Goal: Task Accomplishment & Management: Use online tool/utility

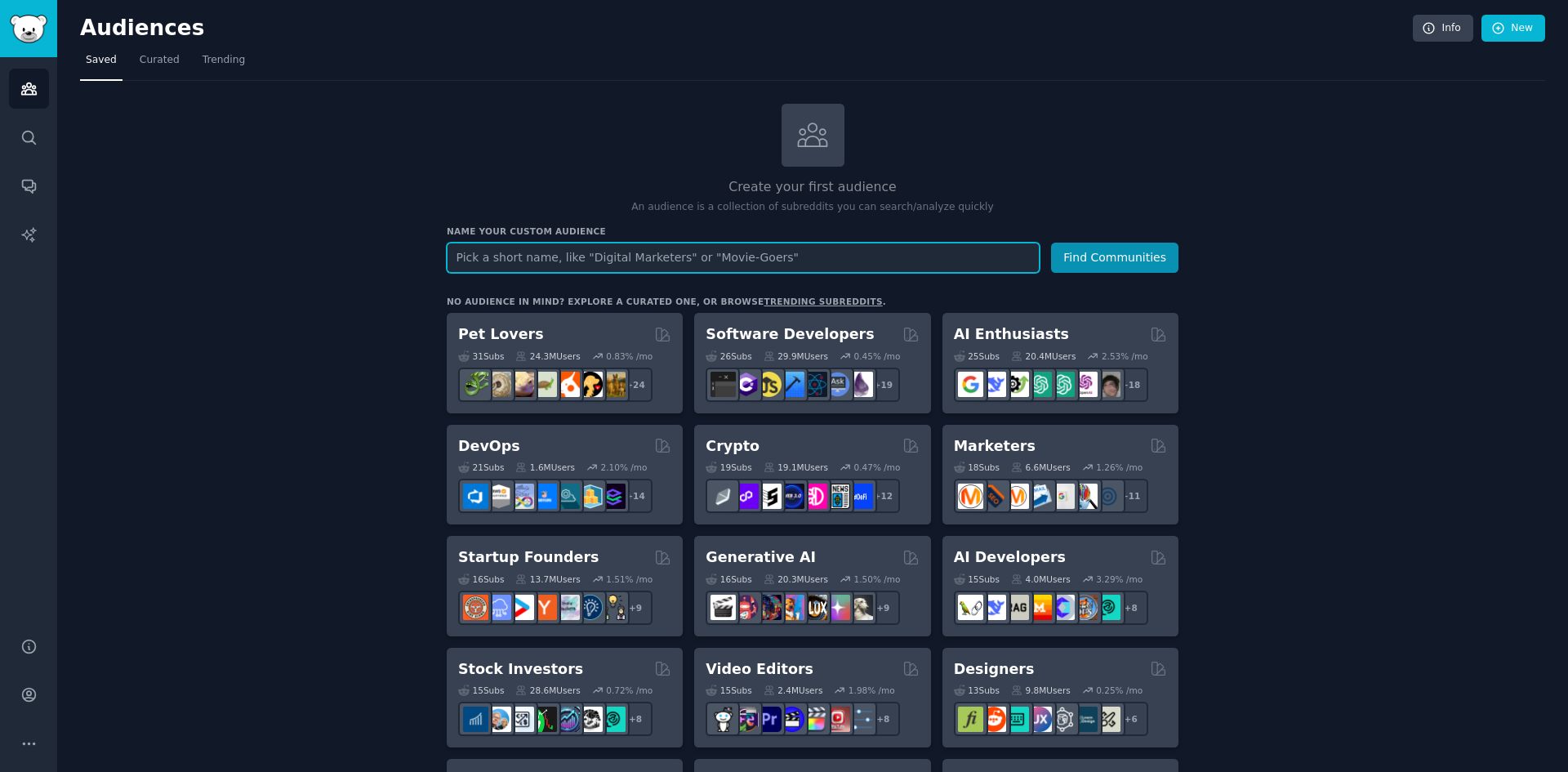
click at [718, 264] on input "text" at bounding box center [743, 257] width 593 height 30
type input "Shapewear & Fashion"
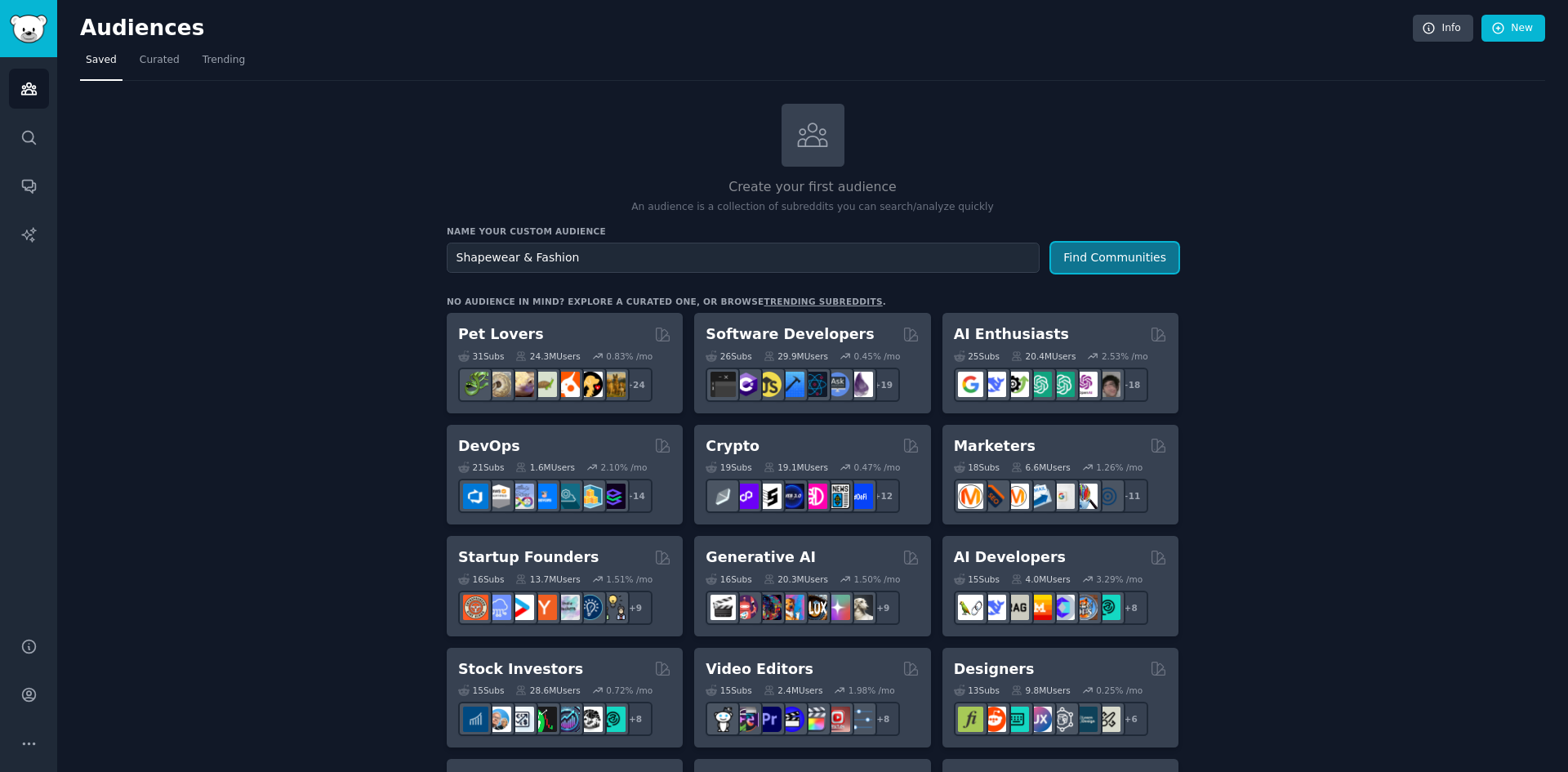
click at [1102, 254] on button "Find Communities" at bounding box center [1115, 257] width 128 height 30
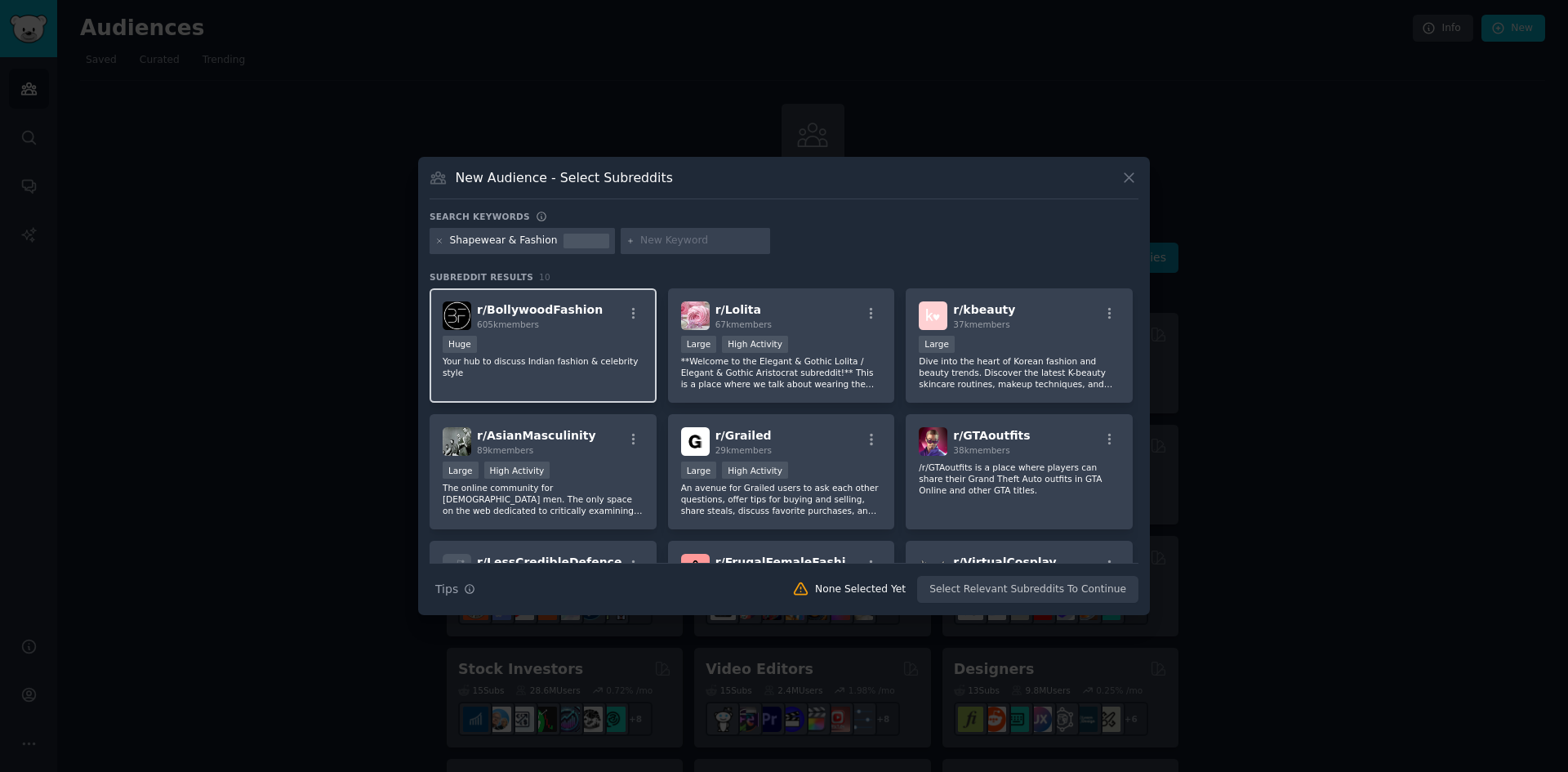
click at [585, 342] on div "Huge" at bounding box center [543, 345] width 201 height 20
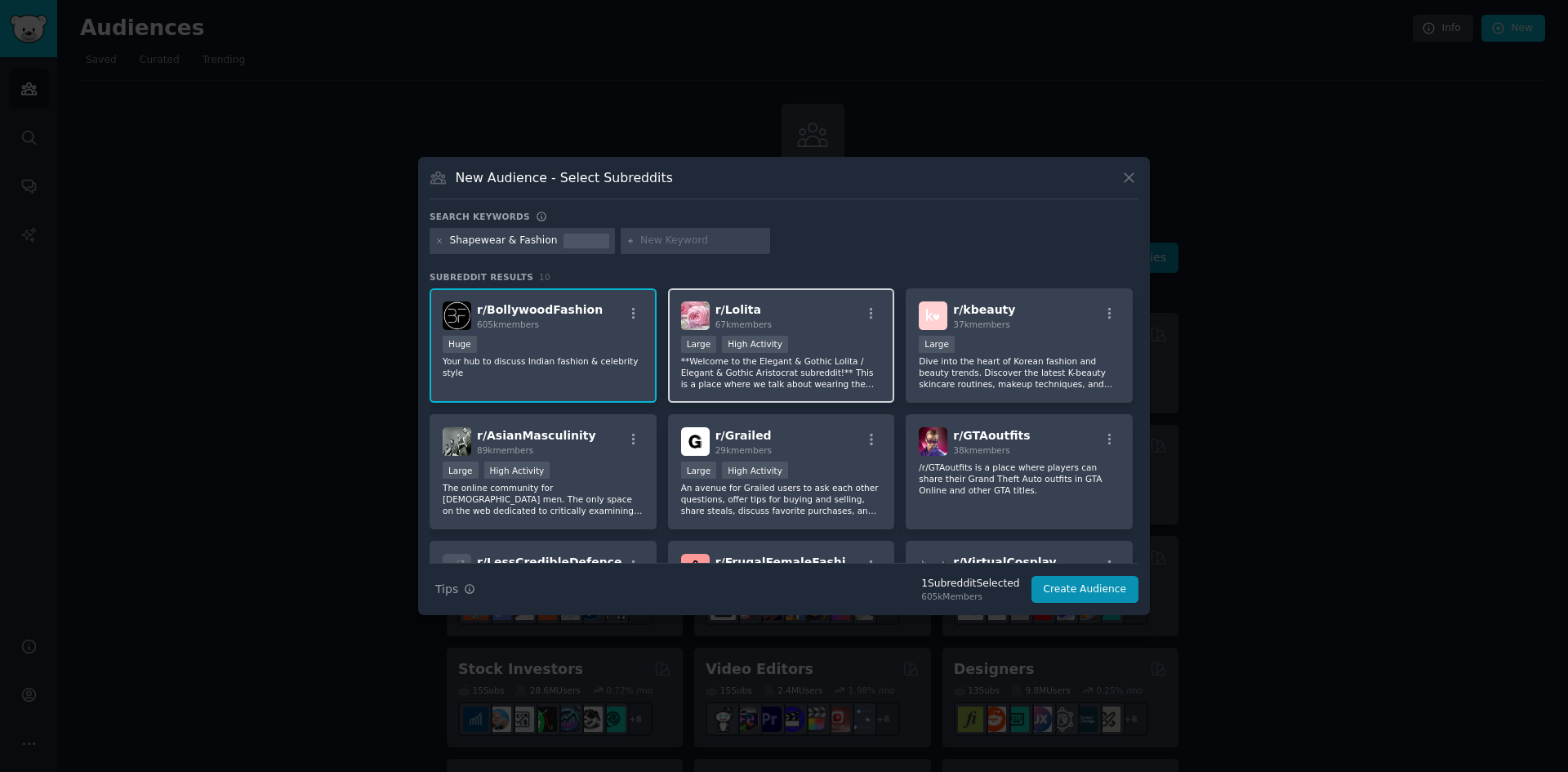
click at [762, 330] on div "r/ Lolita 67k members >= 80th percentile for submissions / day Large High Activ…" at bounding box center [782, 346] width 227 height 115
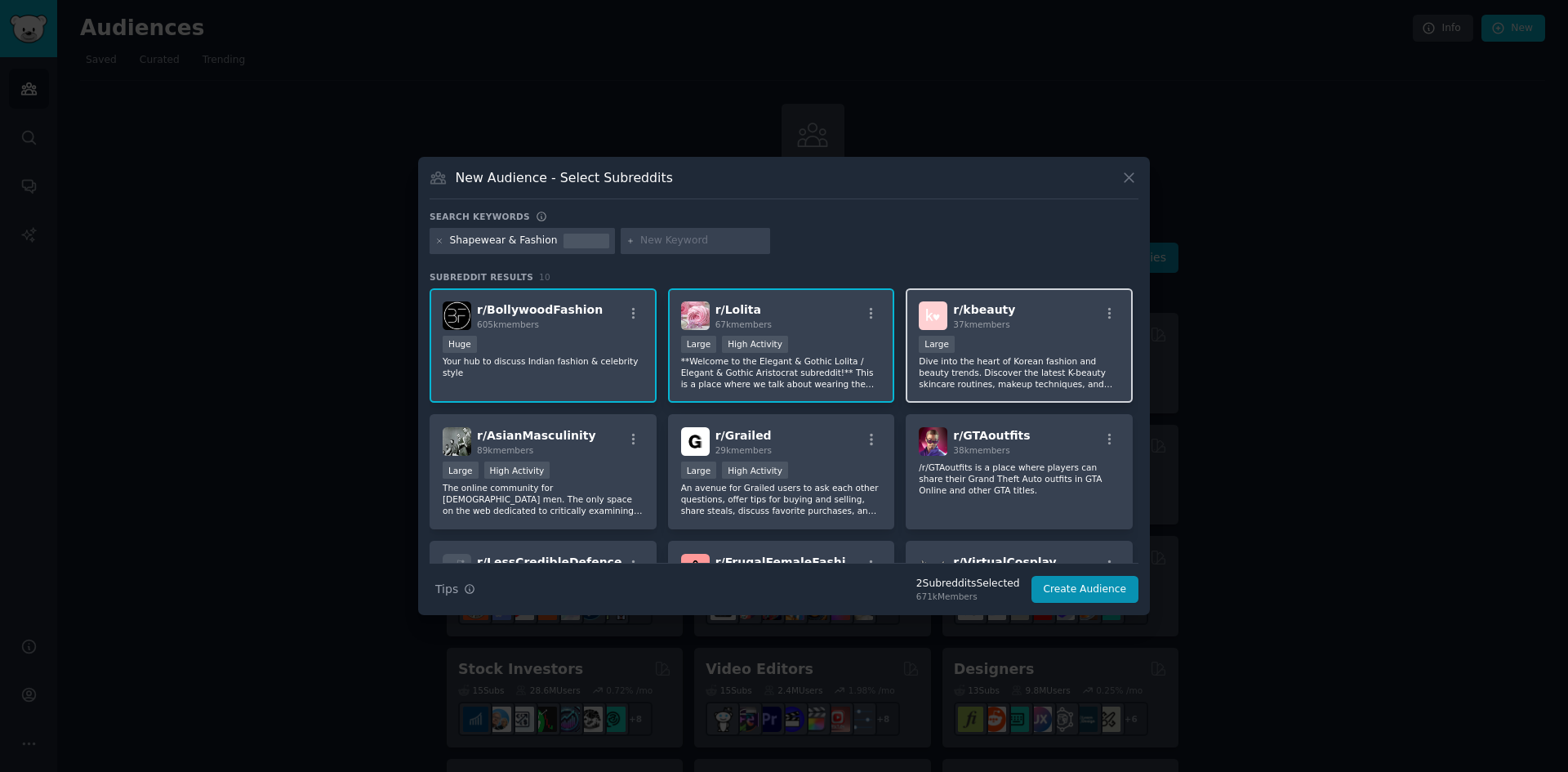
click at [1022, 328] on div "r/ kbeauty 37k members" at bounding box center [1019, 315] width 201 height 28
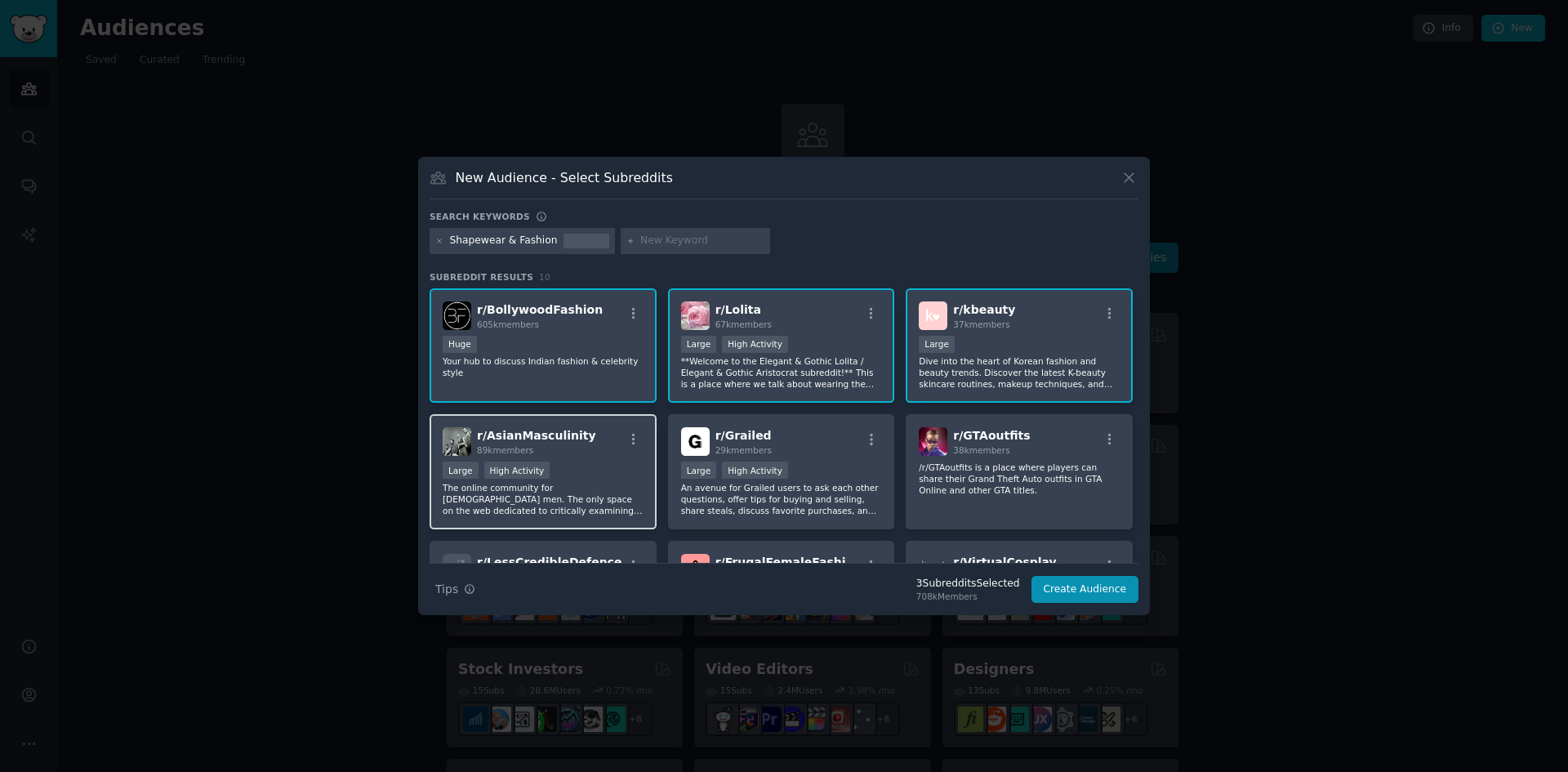
click at [542, 482] on p "The online community for [DEMOGRAPHIC_DATA] men. The only space on the web dedi…" at bounding box center [543, 498] width 201 height 34
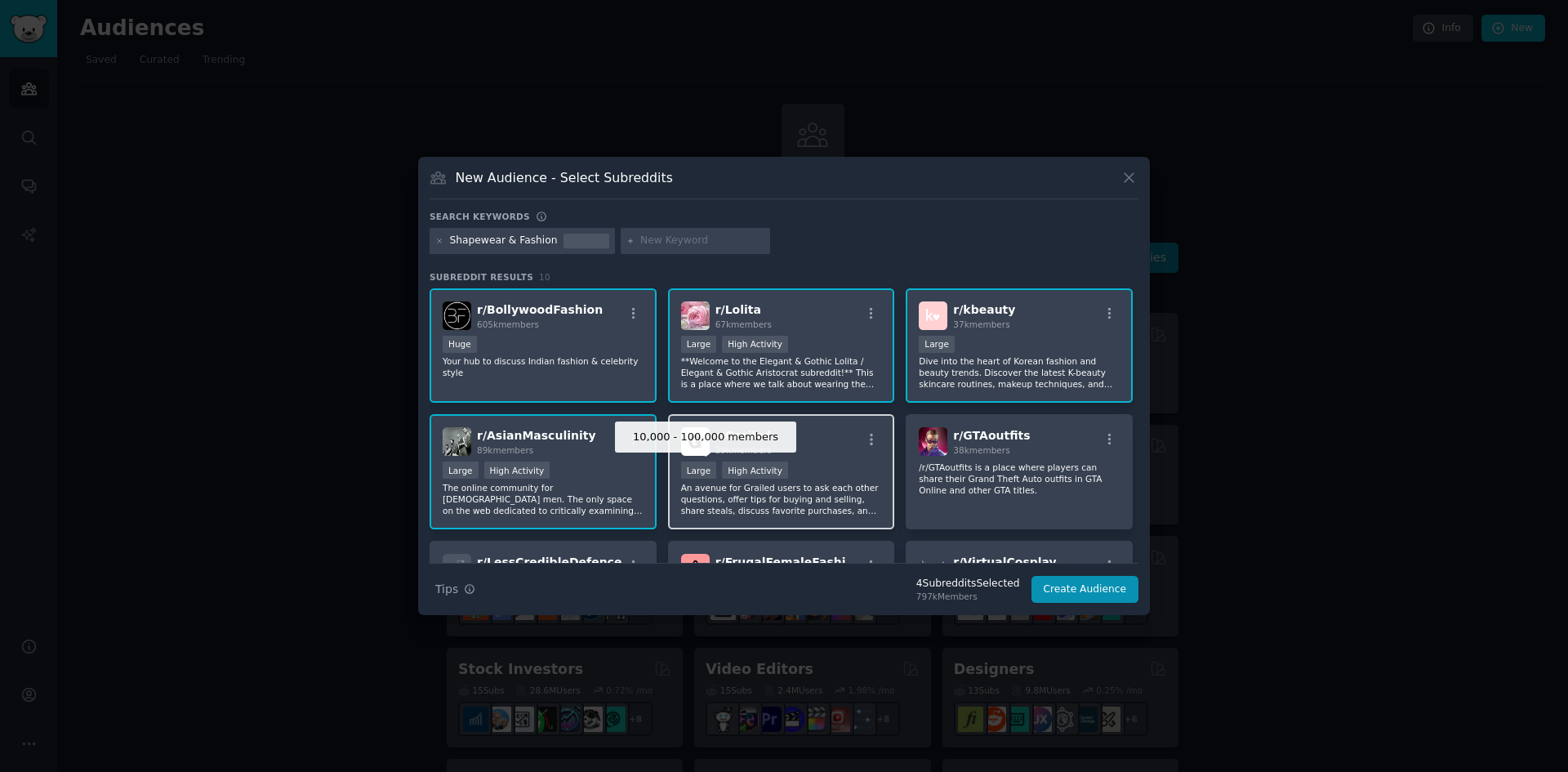
click at [688, 475] on div "Large" at bounding box center [699, 471] width 36 height 18
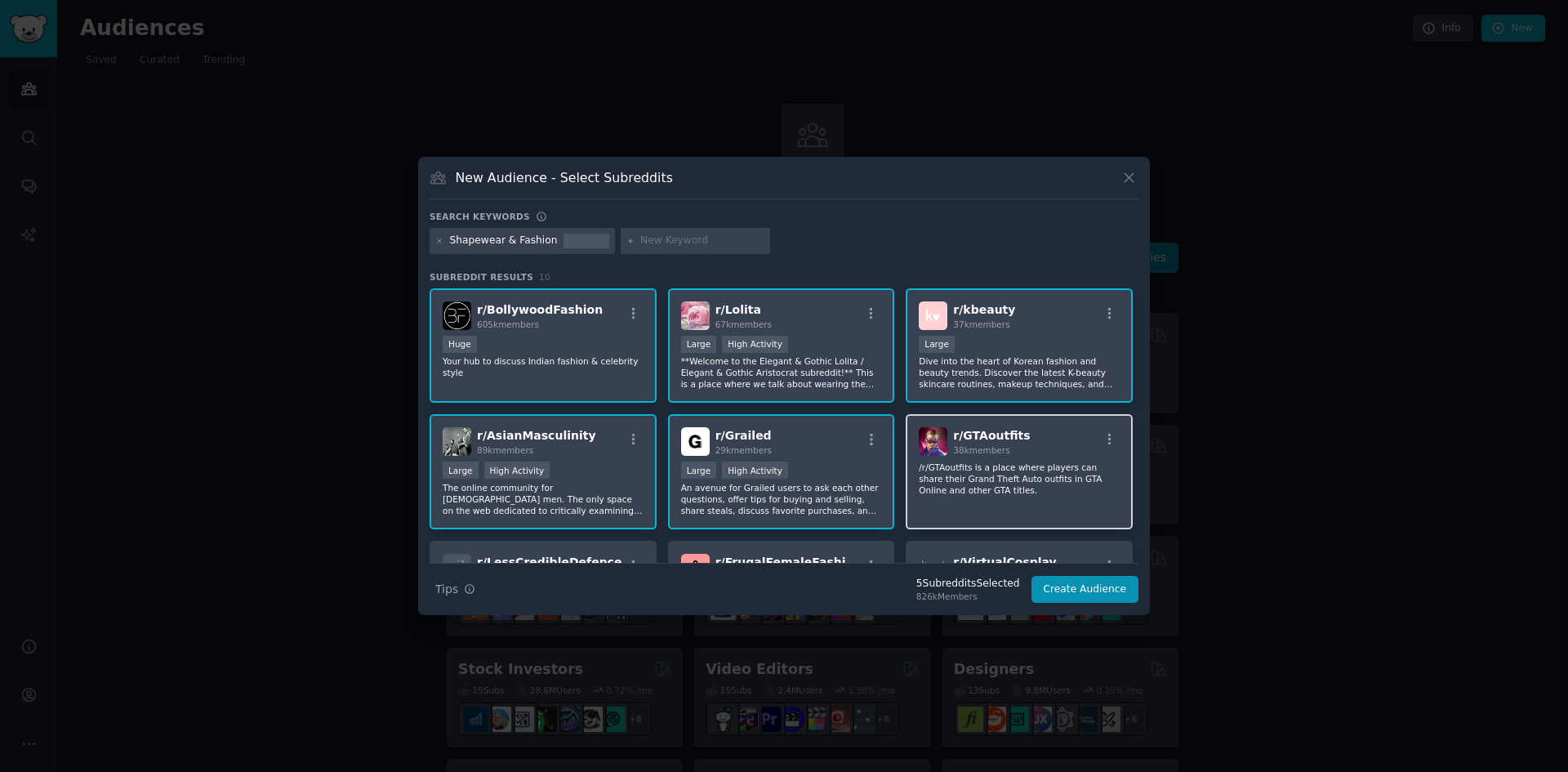
click at [1091, 462] on div "r/ GTAoutfits 38k members /r/GTAoutfits is a place where players can share thei…" at bounding box center [1018, 472] width 227 height 115
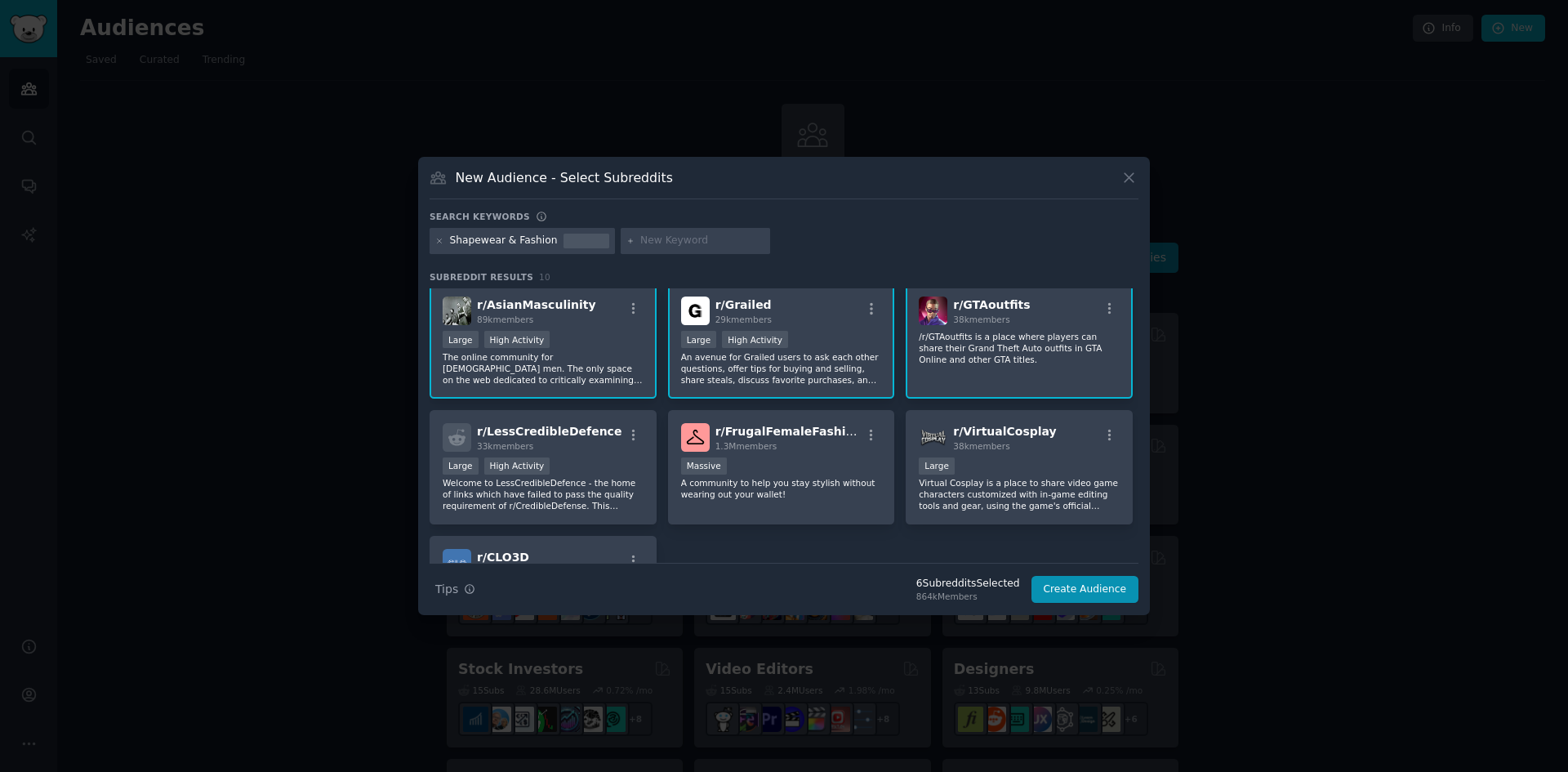
scroll to position [82, 0]
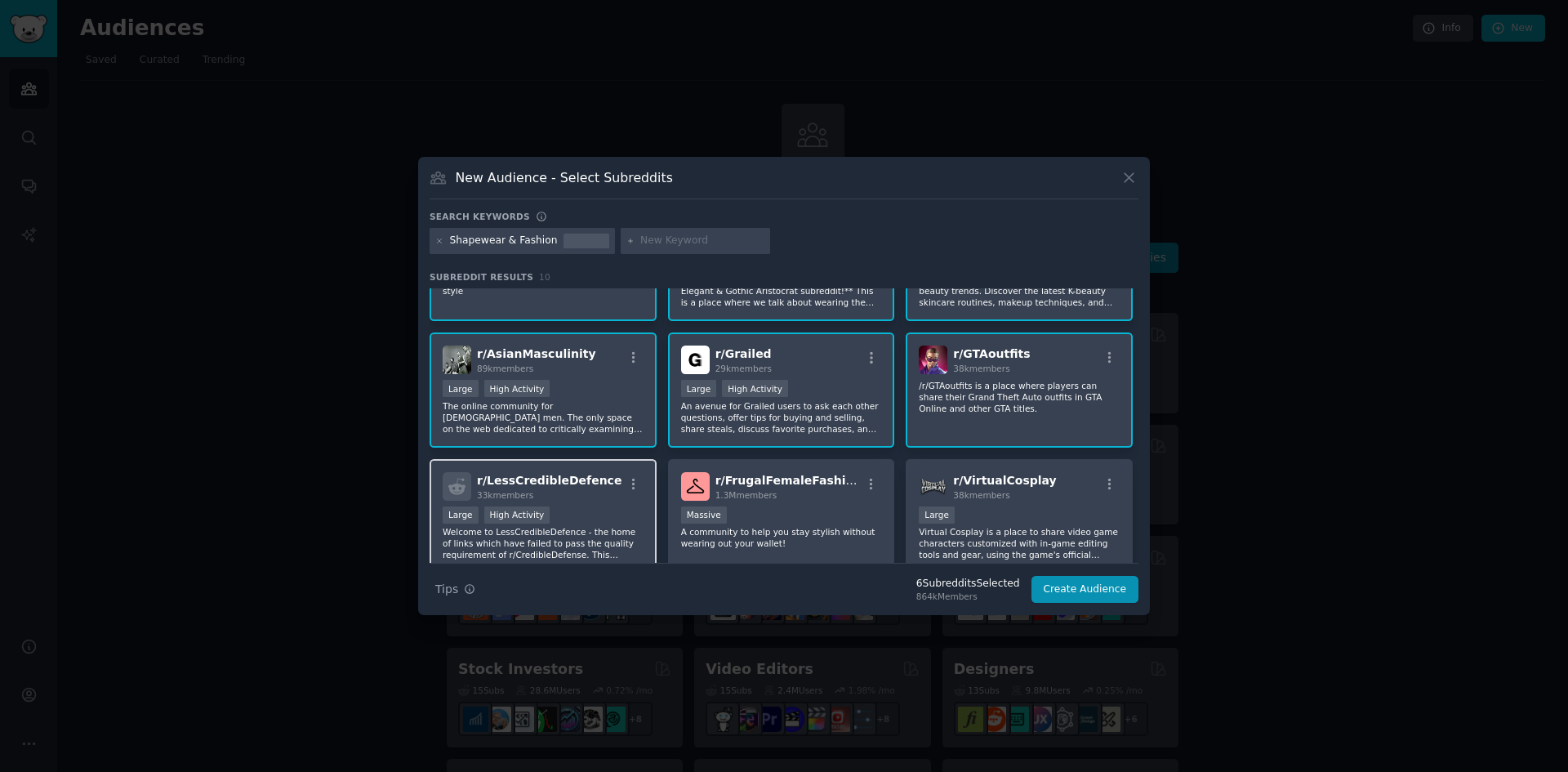
click at [554, 497] on div "33k members" at bounding box center [549, 495] width 144 height 12
click at [722, 503] on div "r/ FrugalFemaleFashion 1.3M members 1,000,000+ members Massive A community to h…" at bounding box center [782, 517] width 227 height 115
click at [1036, 496] on div "r/ VirtualCosplay 38k members" at bounding box center [1019, 485] width 201 height 28
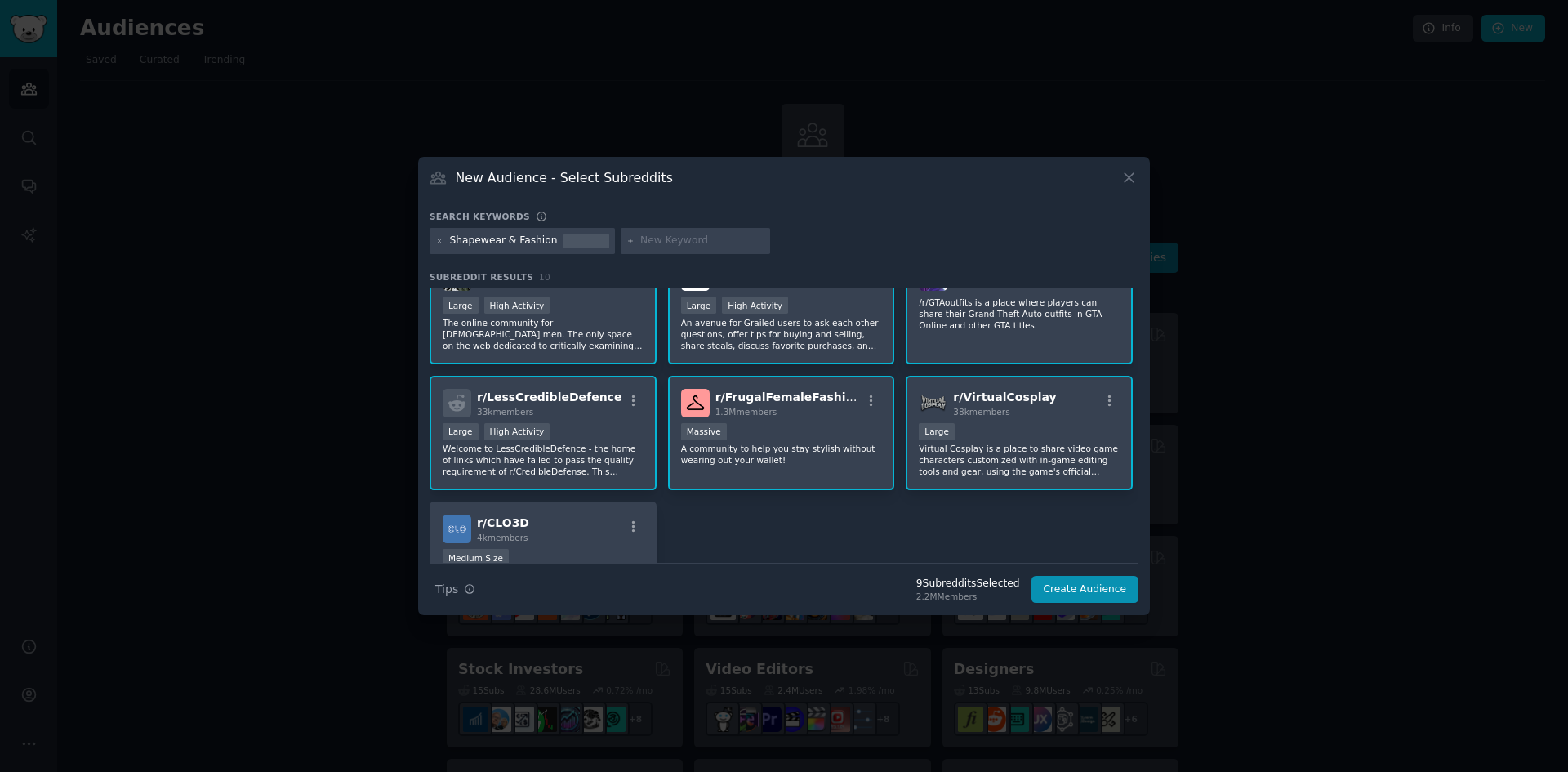
scroll to position [245, 0]
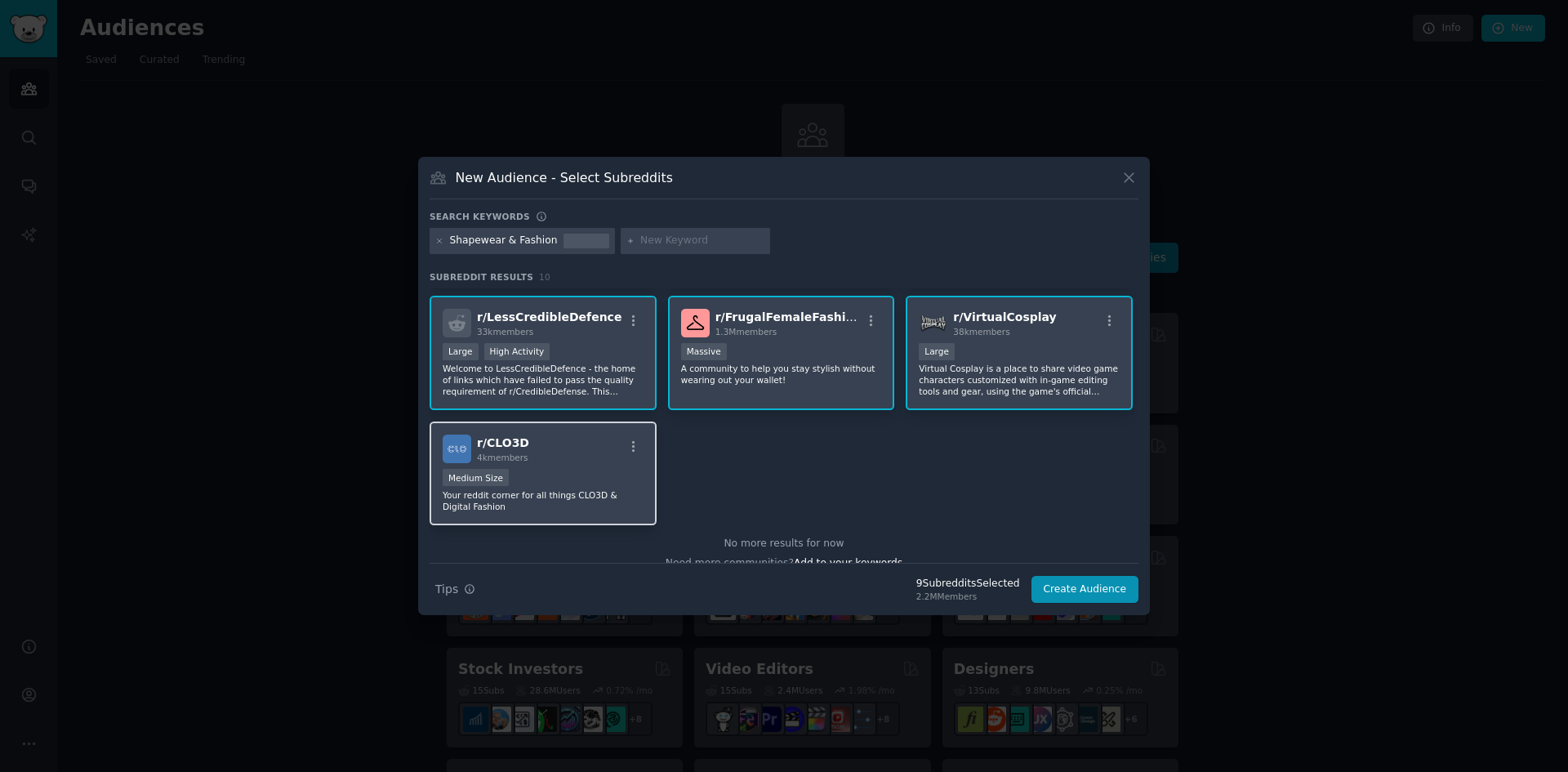
click at [584, 492] on p "Your reddit corner for all things CLO3D & Digital Fashion" at bounding box center [543, 500] width 201 height 22
click at [1097, 594] on button "Create Audience" at bounding box center [1085, 590] width 108 height 27
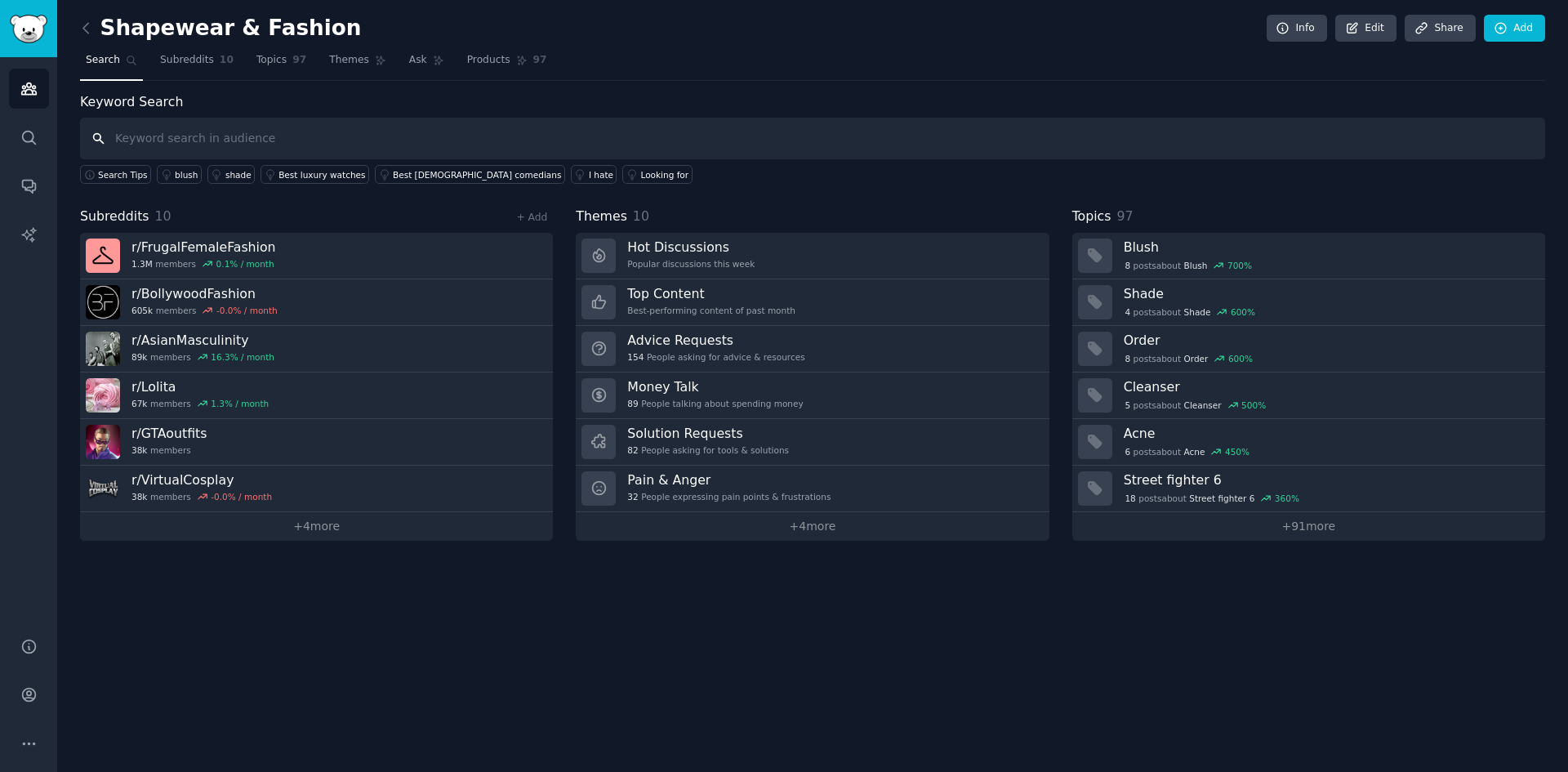
click at [231, 133] on input "text" at bounding box center [812, 138] width 1465 height 42
paste input ""spanx", "shapewear", "bodysuit", "leggings", "seamless bra"."
click at [478, 145] on input ""spanx", "shapewear", "bodysuit", "leggings", "seamless bra"." at bounding box center [812, 138] width 1465 height 42
paste input ""skims", "yummie", "maidenform"."
click at [420, 141] on input ""spanx", "shapewear", "bodysuit", "leggings", "seamless bra"."skims", "yummie",…" at bounding box center [812, 138] width 1465 height 42
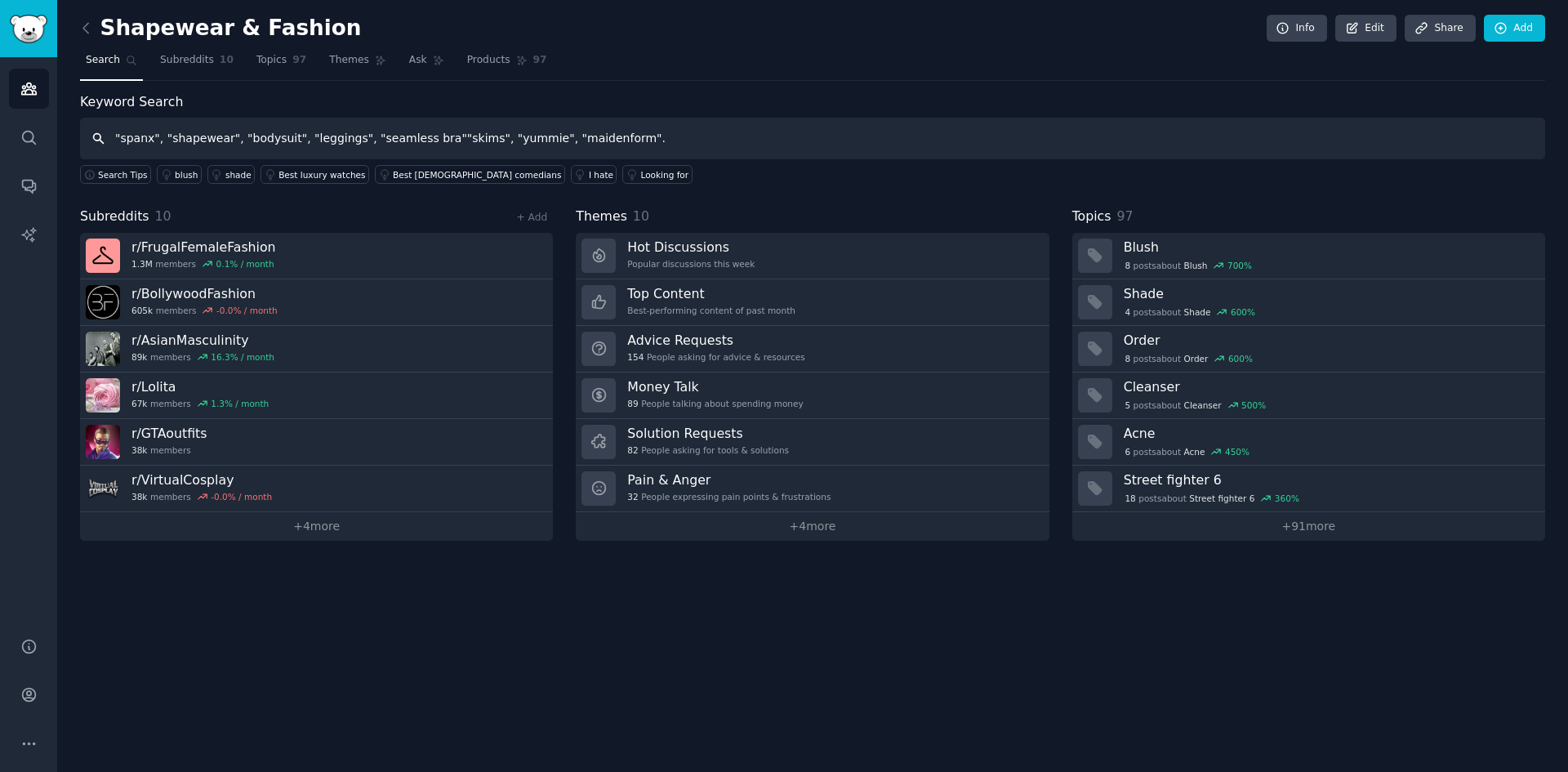
click at [98, 140] on input ""spanx", "shapewear", "bodysuit", "leggings", "seamless bra""skims", "yummie", …" at bounding box center [812, 138] width 1465 height 42
type input ""spanx", "shapewear", "bodysuit", "leggings", "seamless bra""skims", "yummie", …"
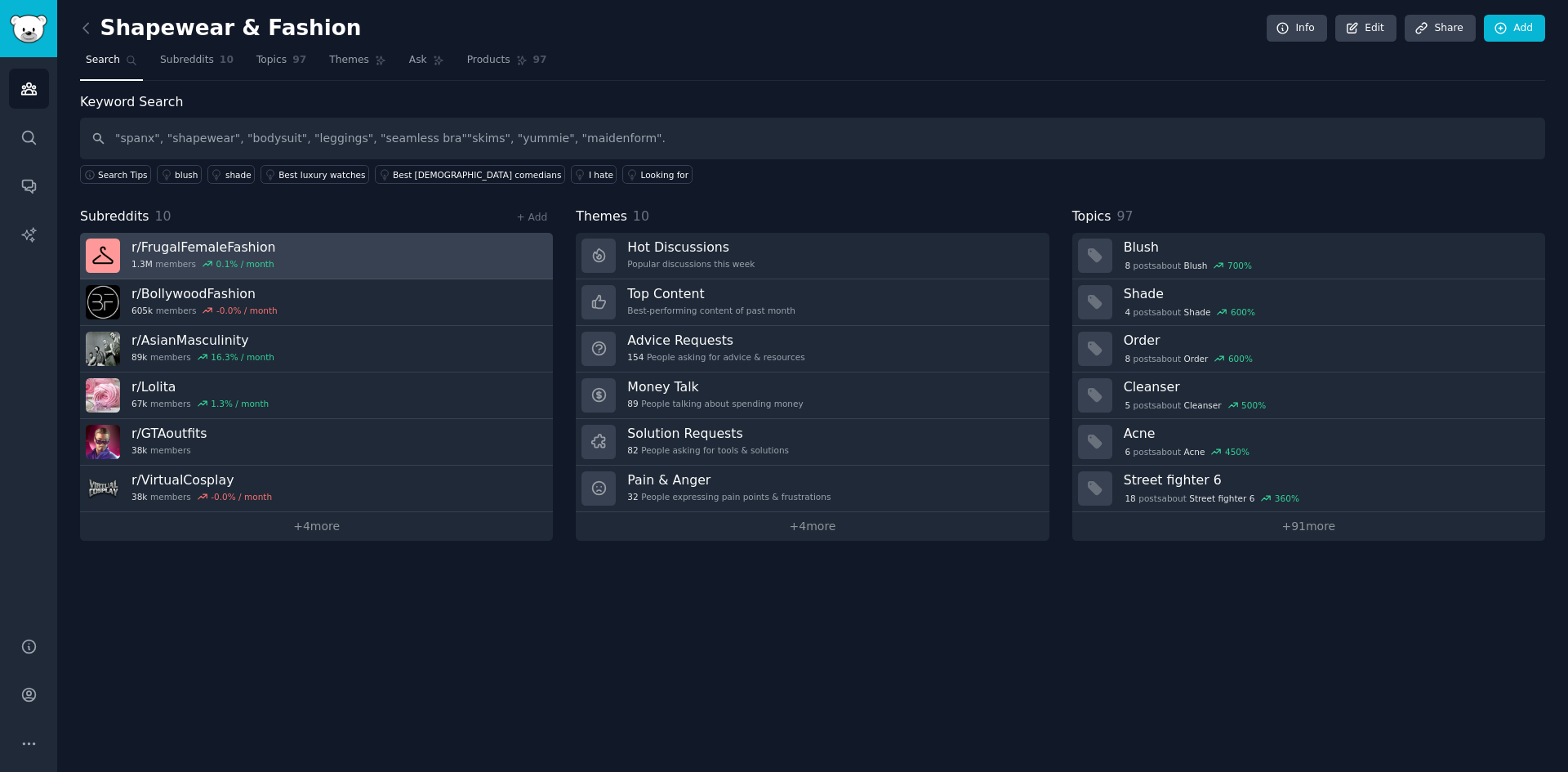
click at [288, 265] on link "r/ FrugalFemaleFashion 1.3M members 0.1 % / month" at bounding box center [316, 256] width 473 height 47
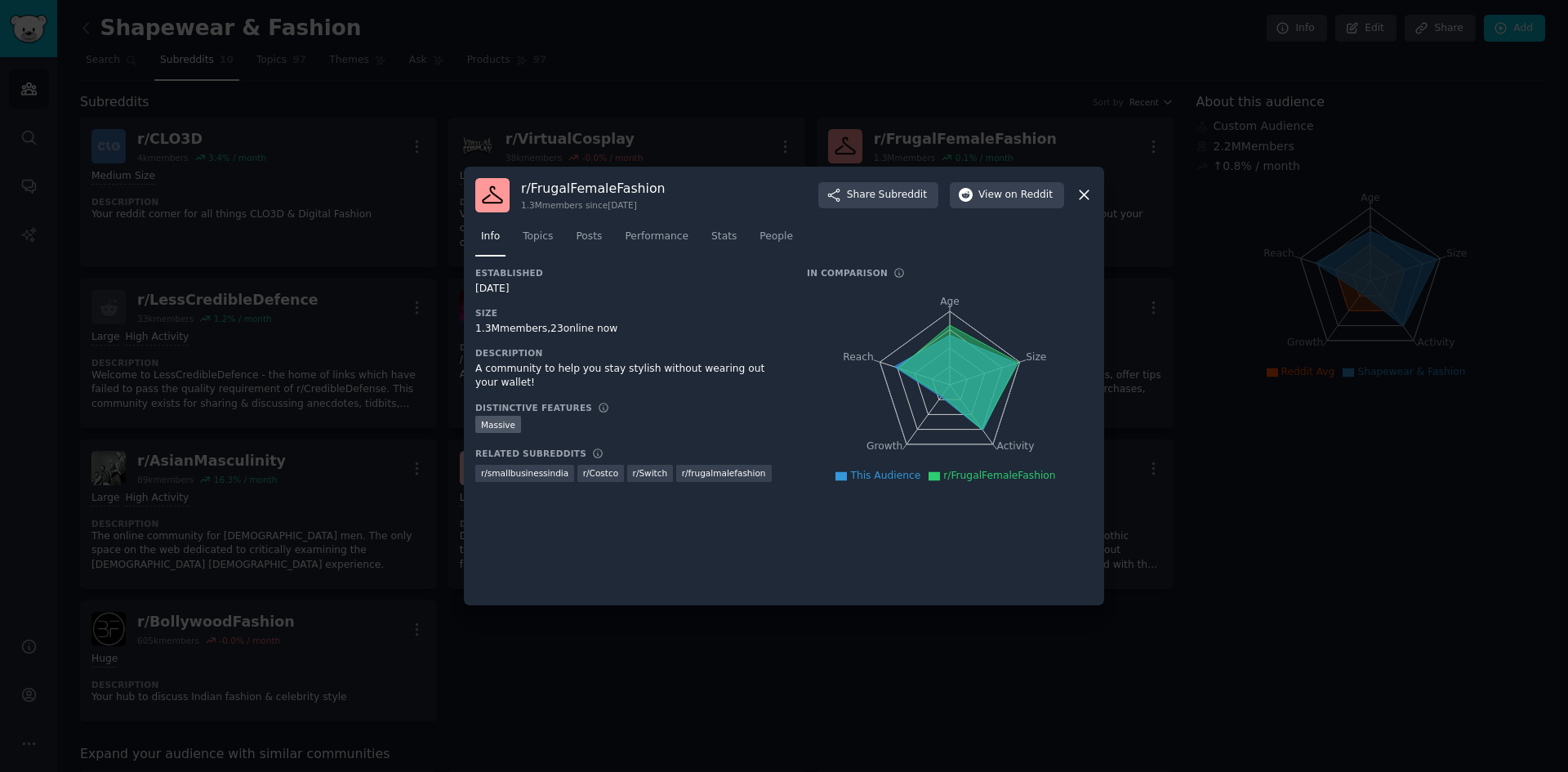
click at [1085, 192] on icon at bounding box center [1085, 195] width 18 height 18
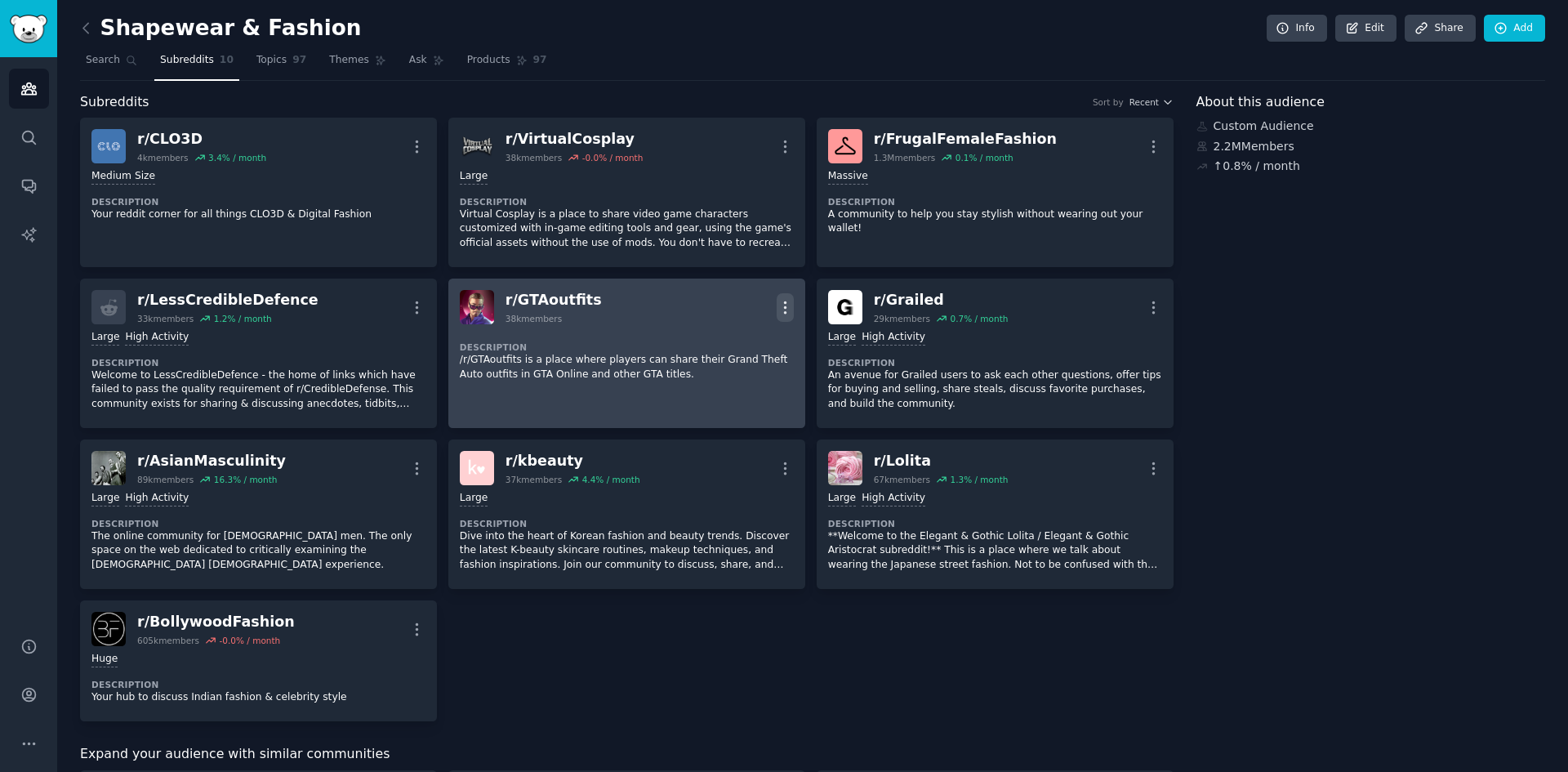
click at [787, 309] on icon "button" at bounding box center [785, 308] width 18 height 18
click at [736, 344] on div "Delete" at bounding box center [719, 341] width 97 height 34
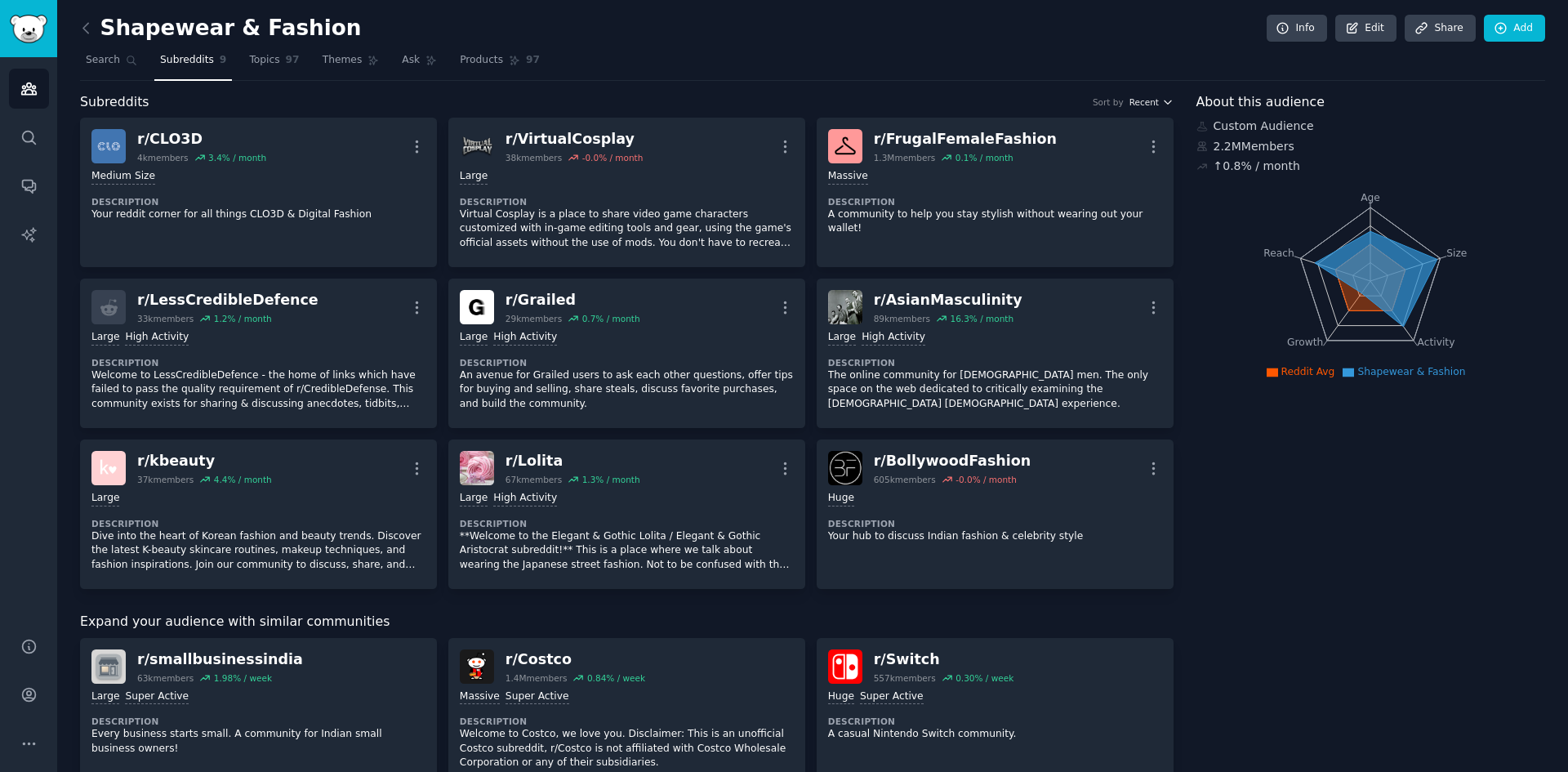
click at [1153, 98] on span "Recent" at bounding box center [1144, 102] width 29 height 12
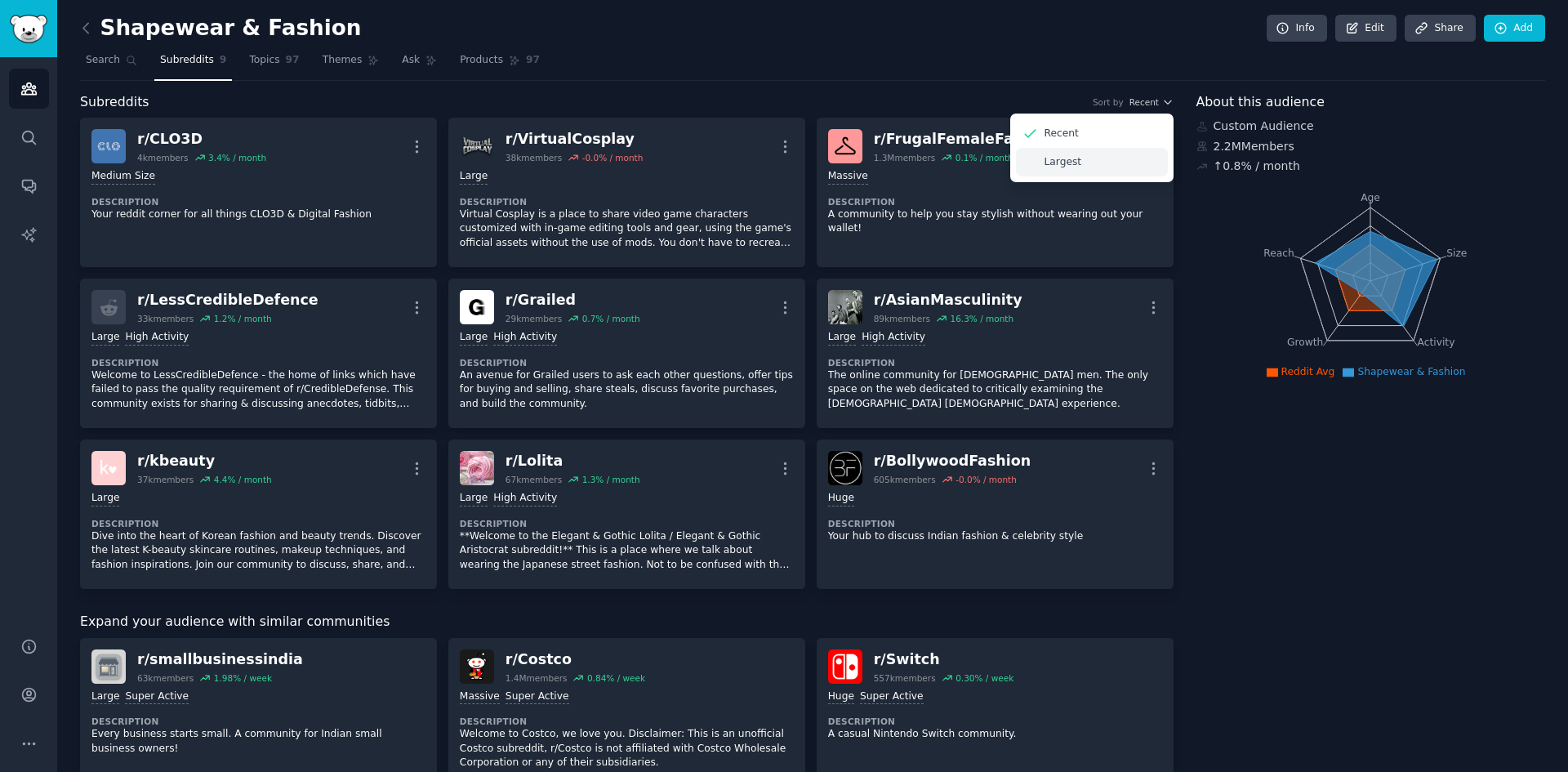
click at [1085, 163] on div "Largest" at bounding box center [1092, 162] width 152 height 28
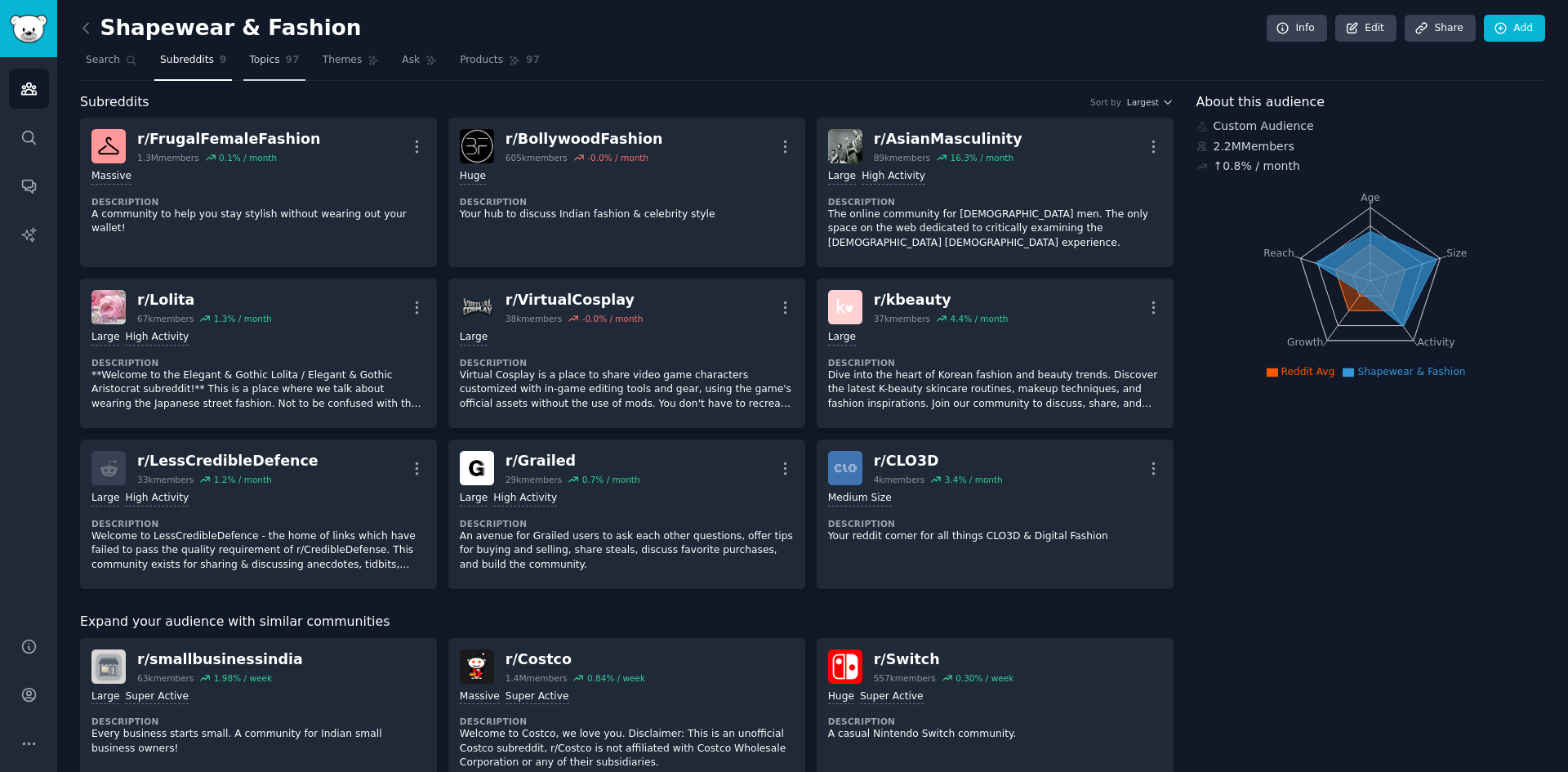
click at [250, 58] on span "Topics" at bounding box center [264, 59] width 30 height 15
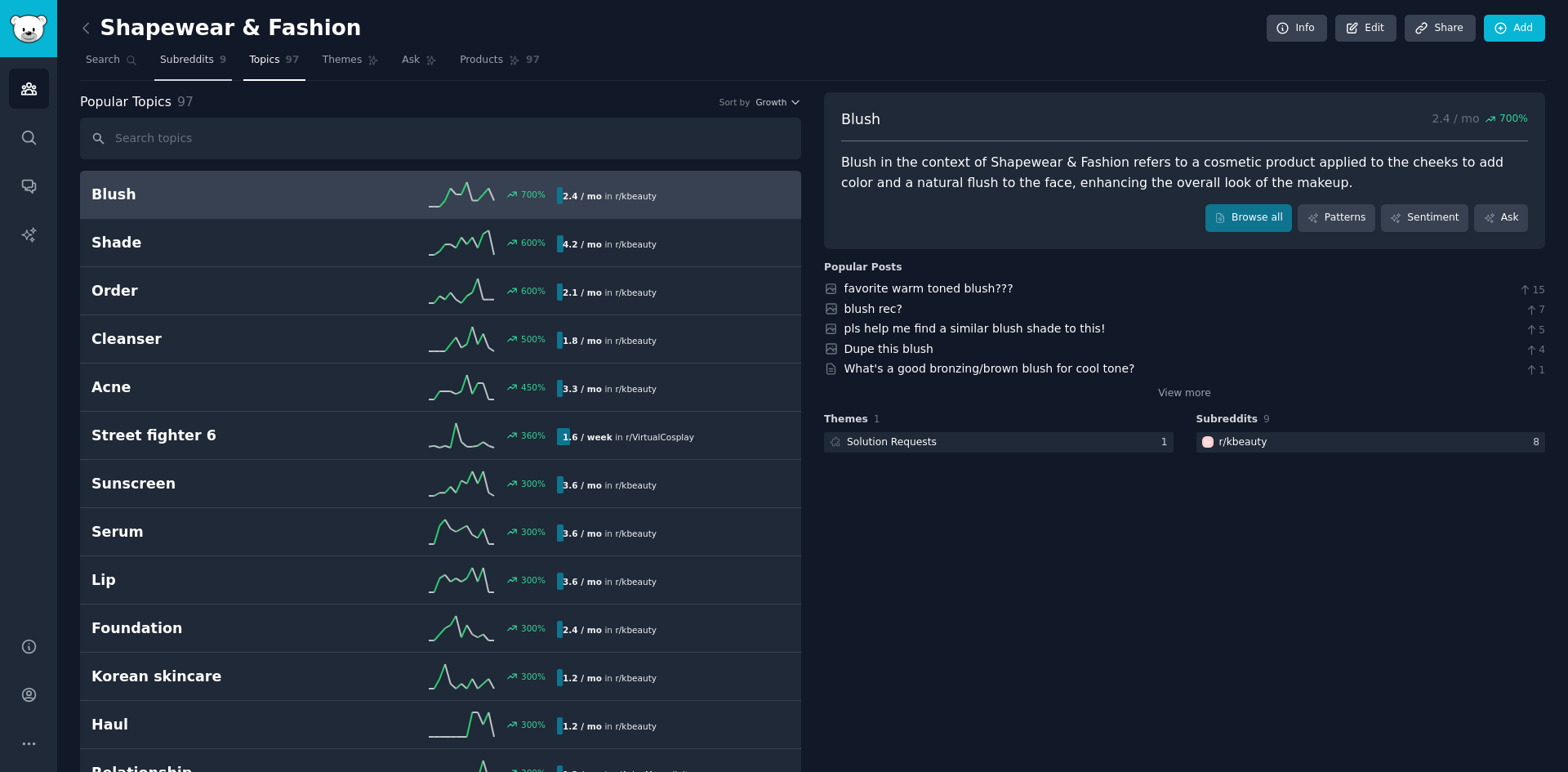
click at [170, 72] on link "Subreddits 9" at bounding box center [193, 64] width 78 height 33
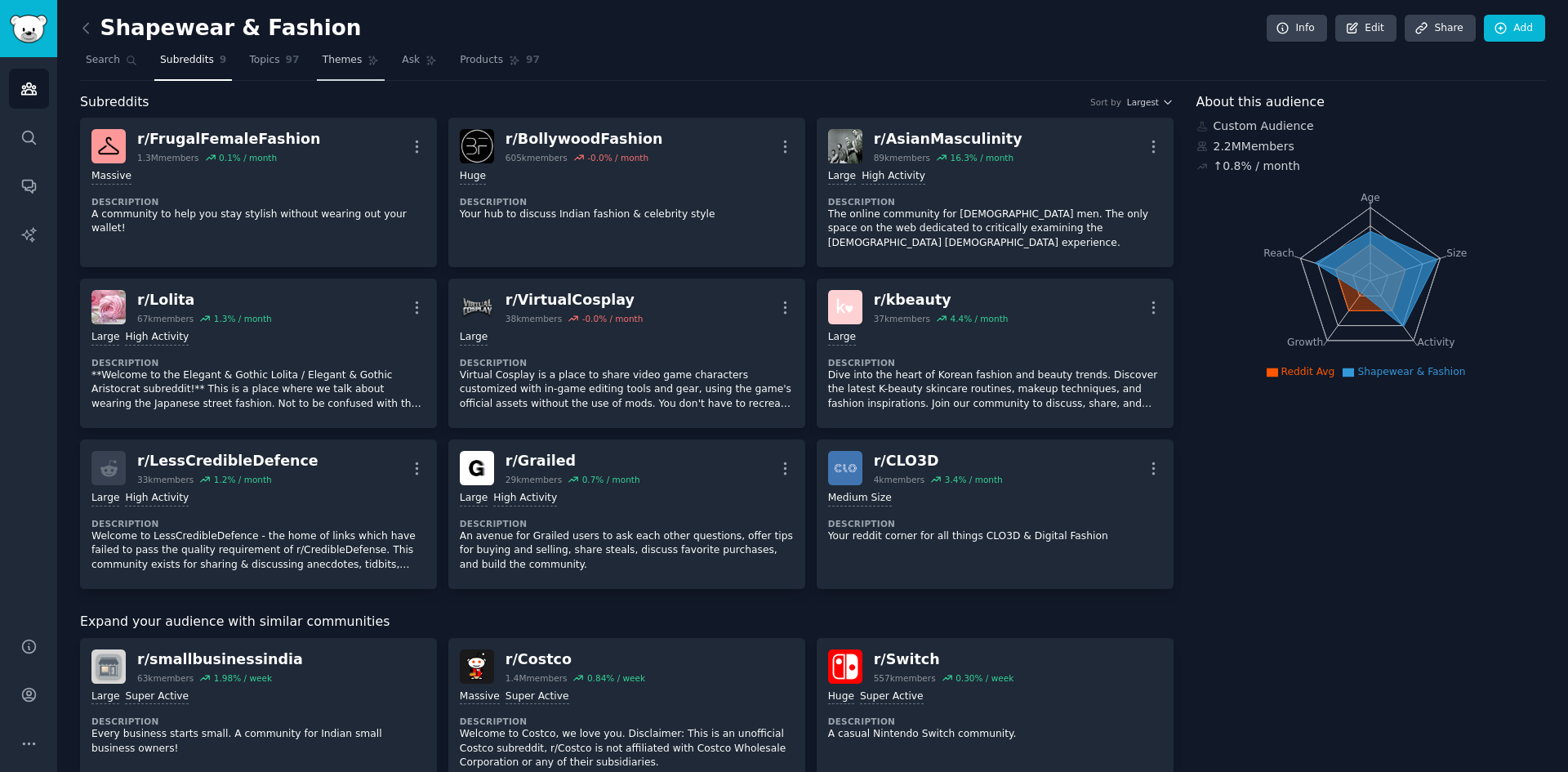
click at [323, 65] on span "Themes" at bounding box center [342, 59] width 40 height 15
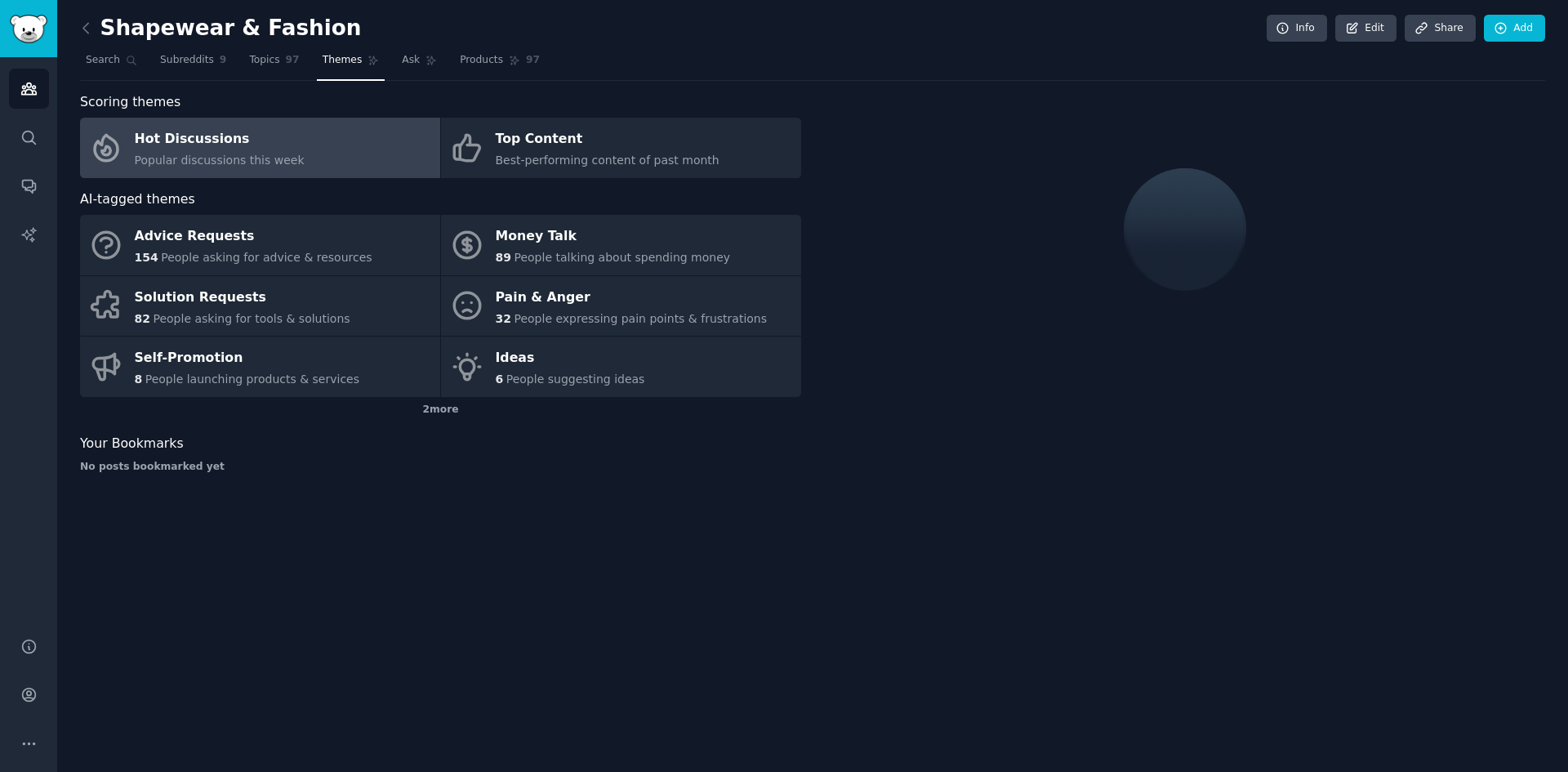
click at [143, 64] on nav "Search Subreddits 9 Topics 97 Themes Ask Products 97" at bounding box center [812, 64] width 1465 height 33
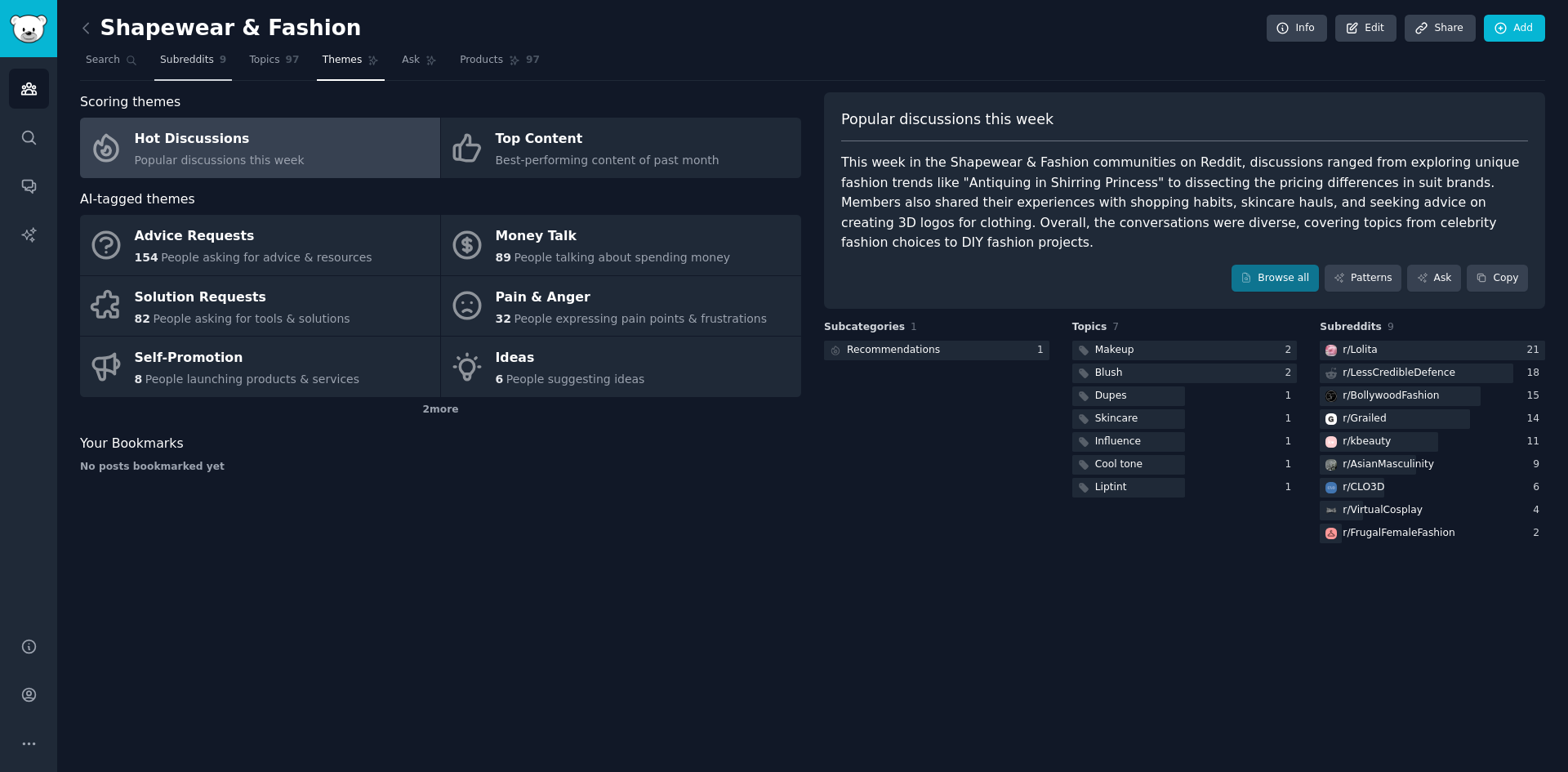
click at [160, 59] on span "Subreddits" at bounding box center [186, 59] width 54 height 15
